Goal: Information Seeking & Learning: Learn about a topic

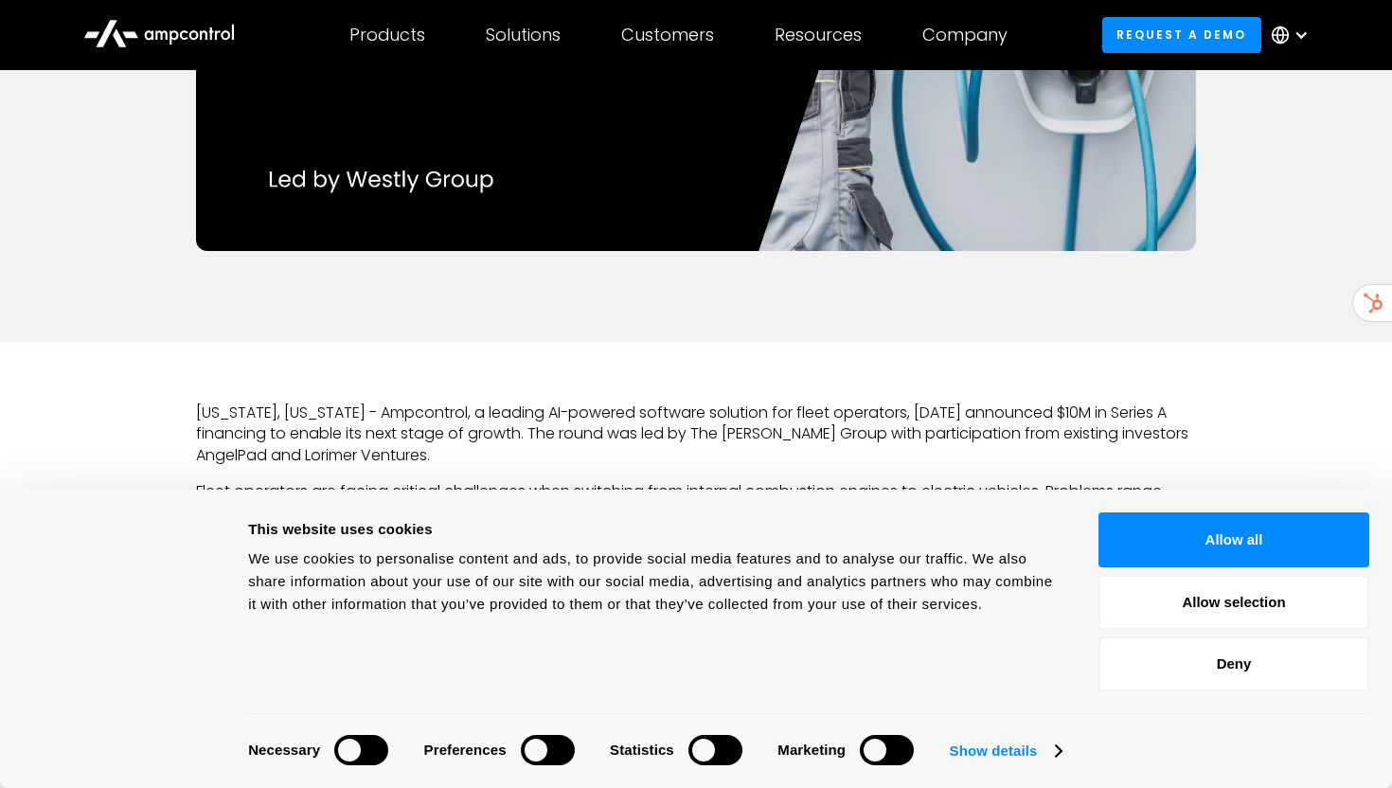
scroll to position [685, 0]
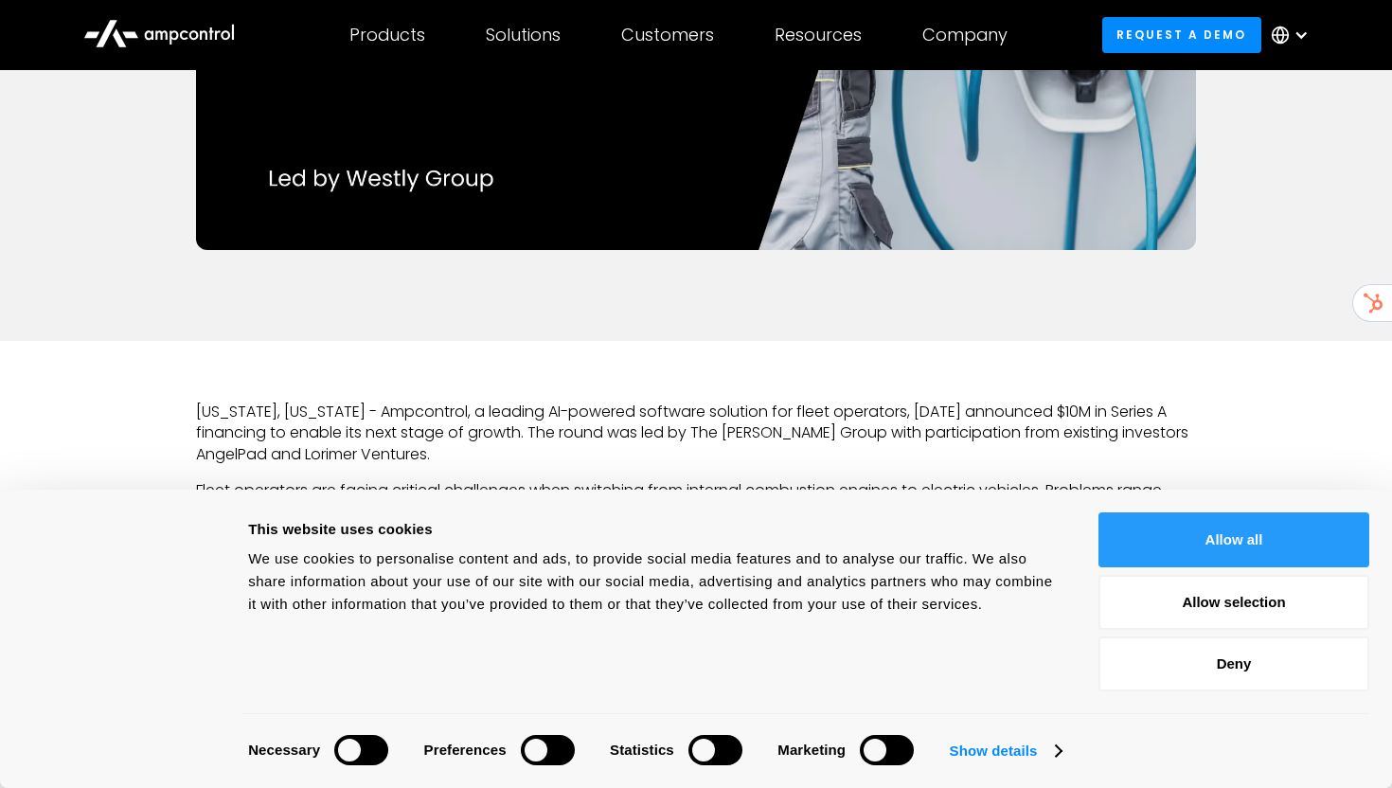
click at [1234, 549] on button "Allow all" at bounding box center [1234, 539] width 271 height 55
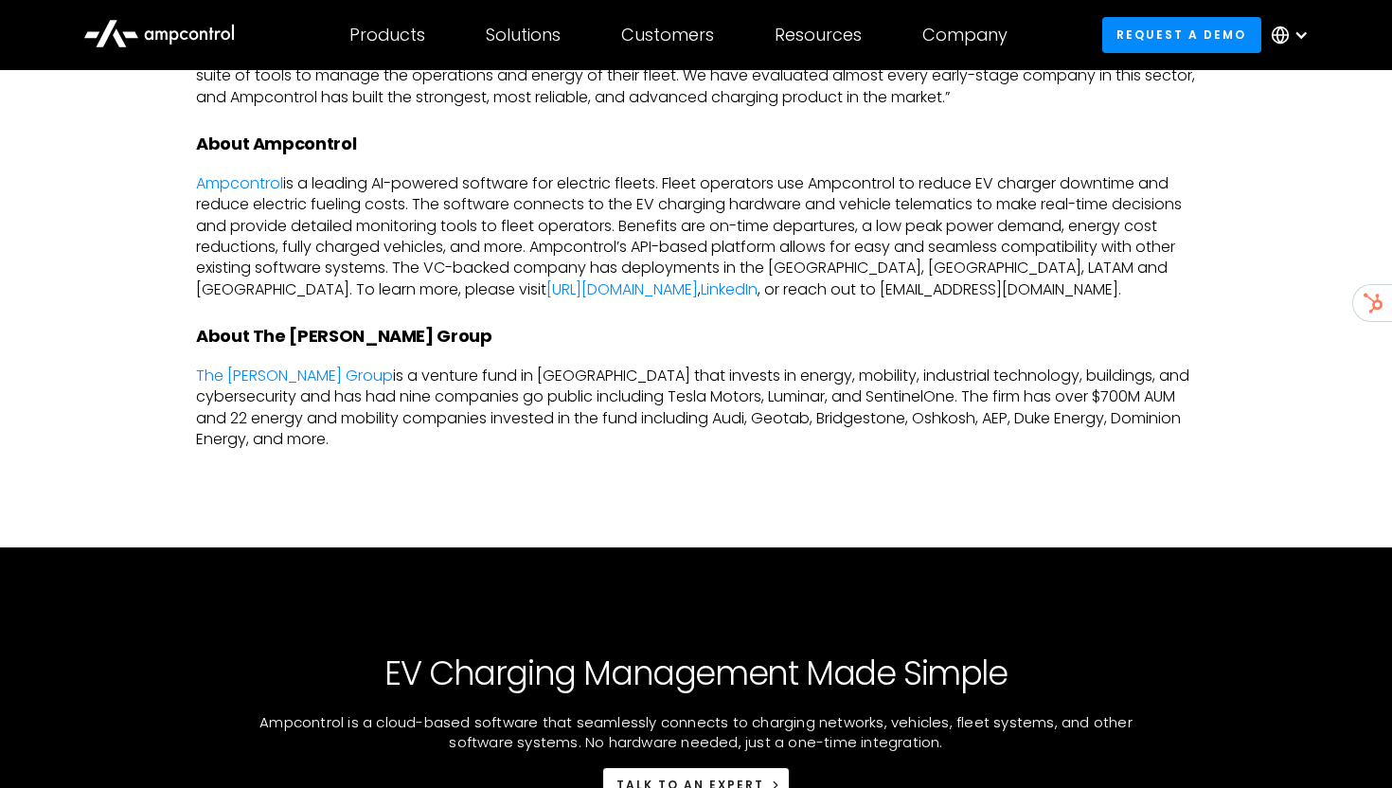
scroll to position [1724, 0]
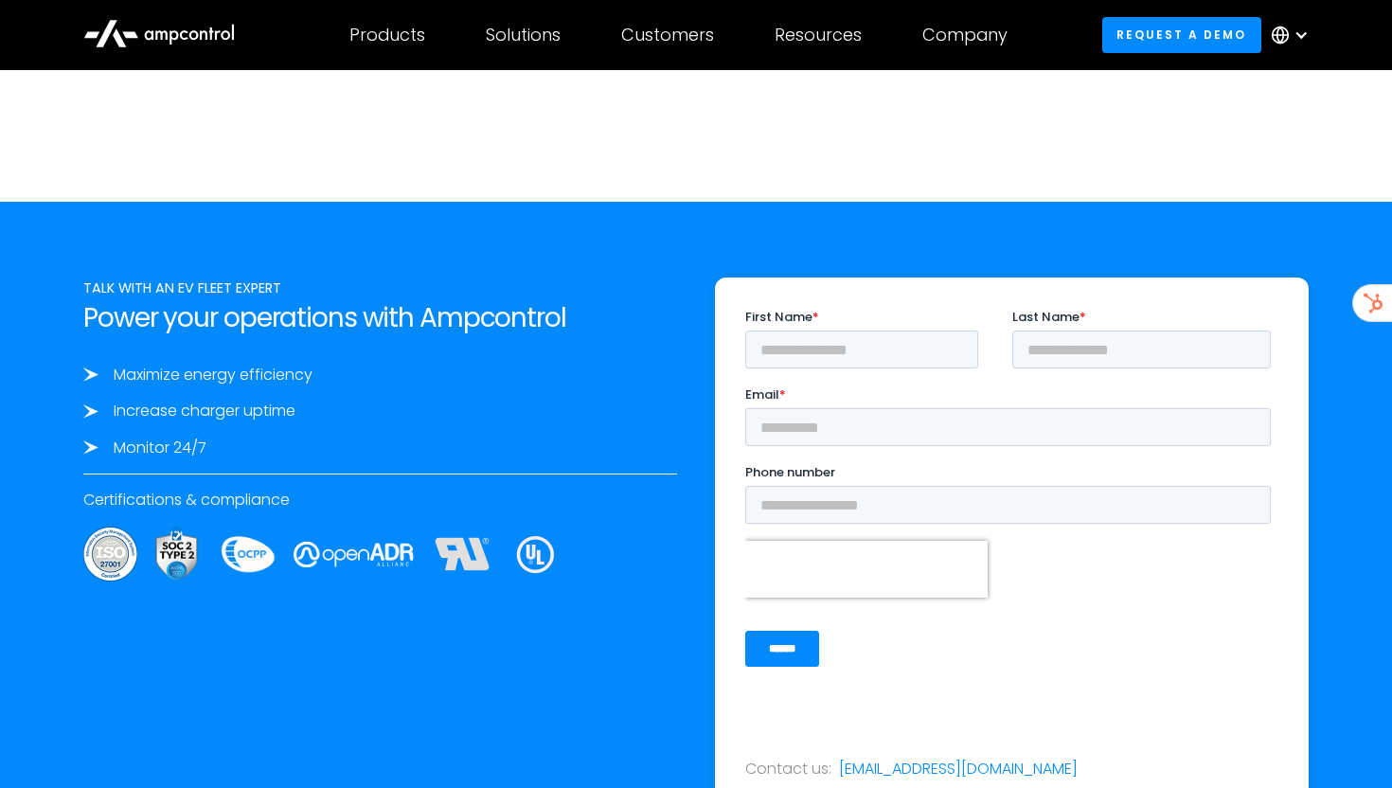
scroll to position [5572, 0]
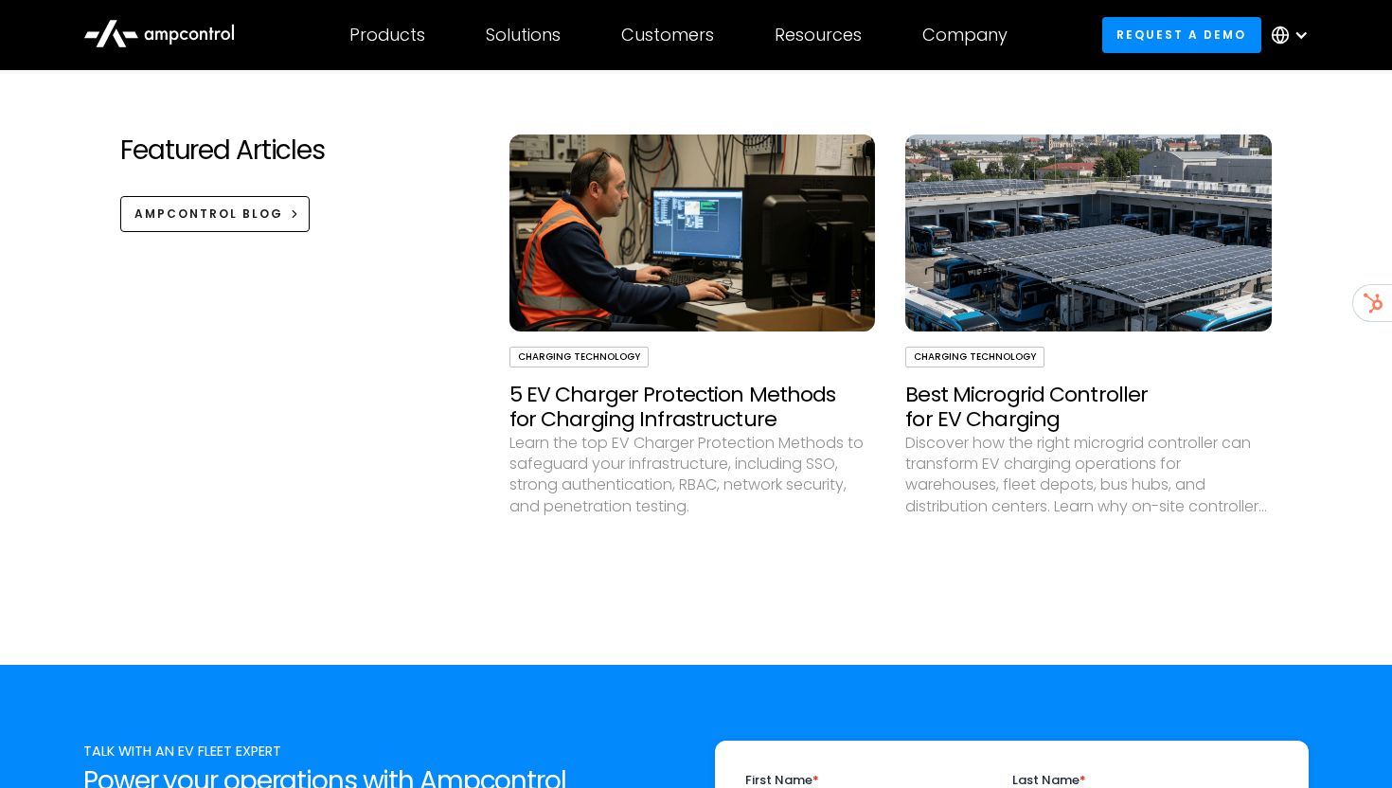
click at [1001, 394] on h3 "Best Microgrid Controller for EV Charging" at bounding box center [1088, 408] width 366 height 50
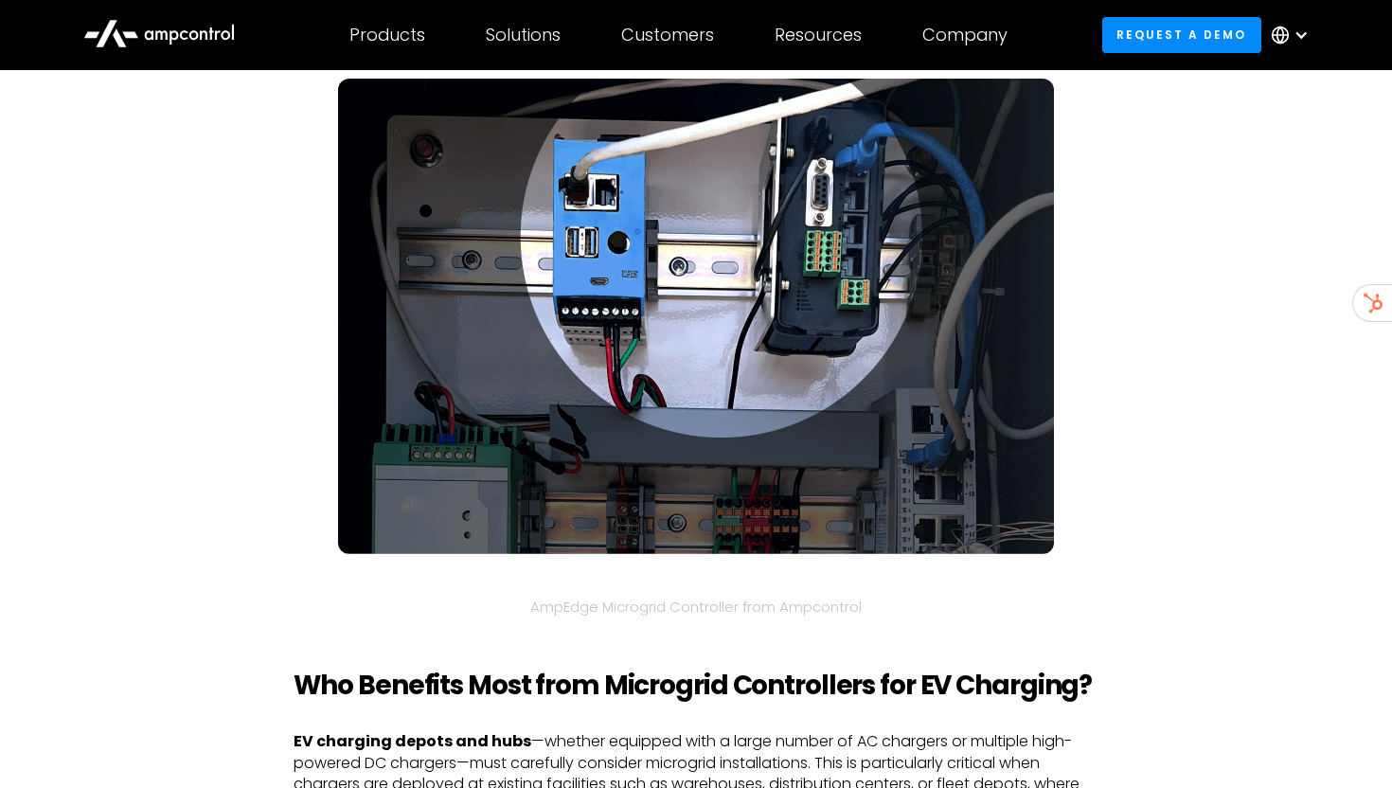
scroll to position [6207, 0]
